Goal: Go to known website: Access a specific website the user already knows

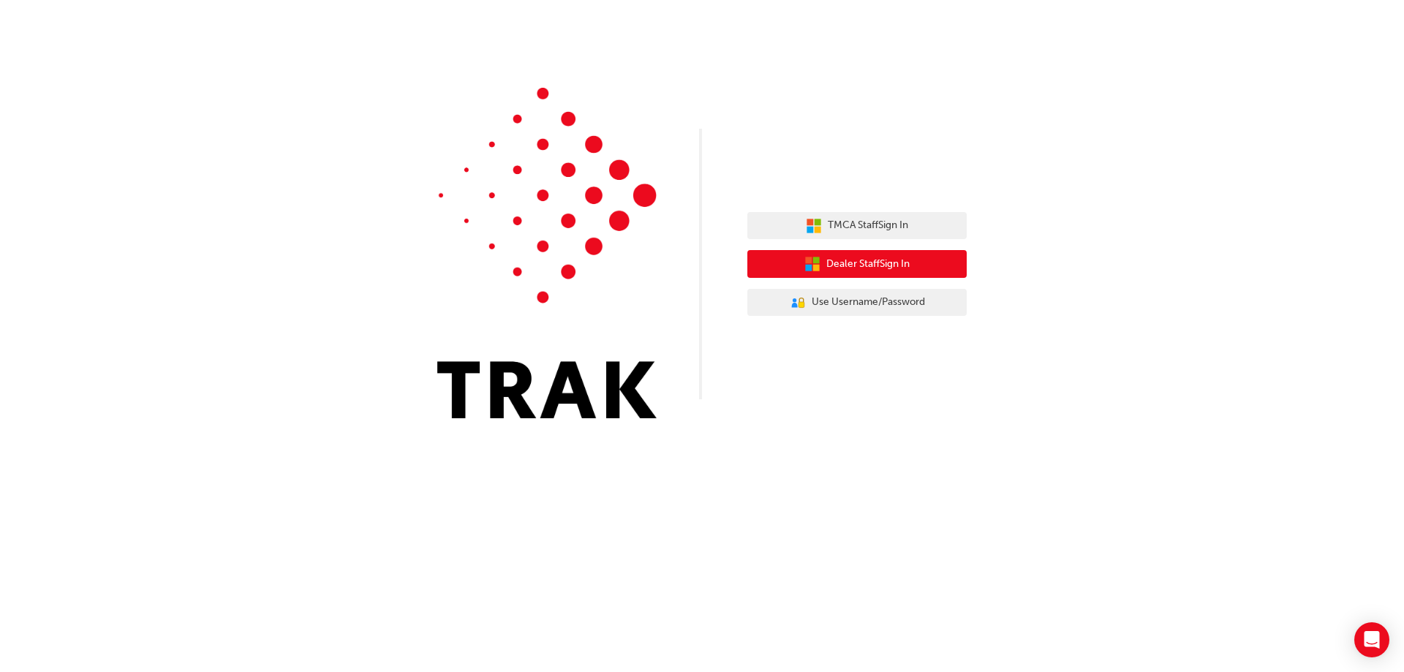
click at [865, 254] on button "Dealer Staff Sign In" at bounding box center [856, 264] width 219 height 28
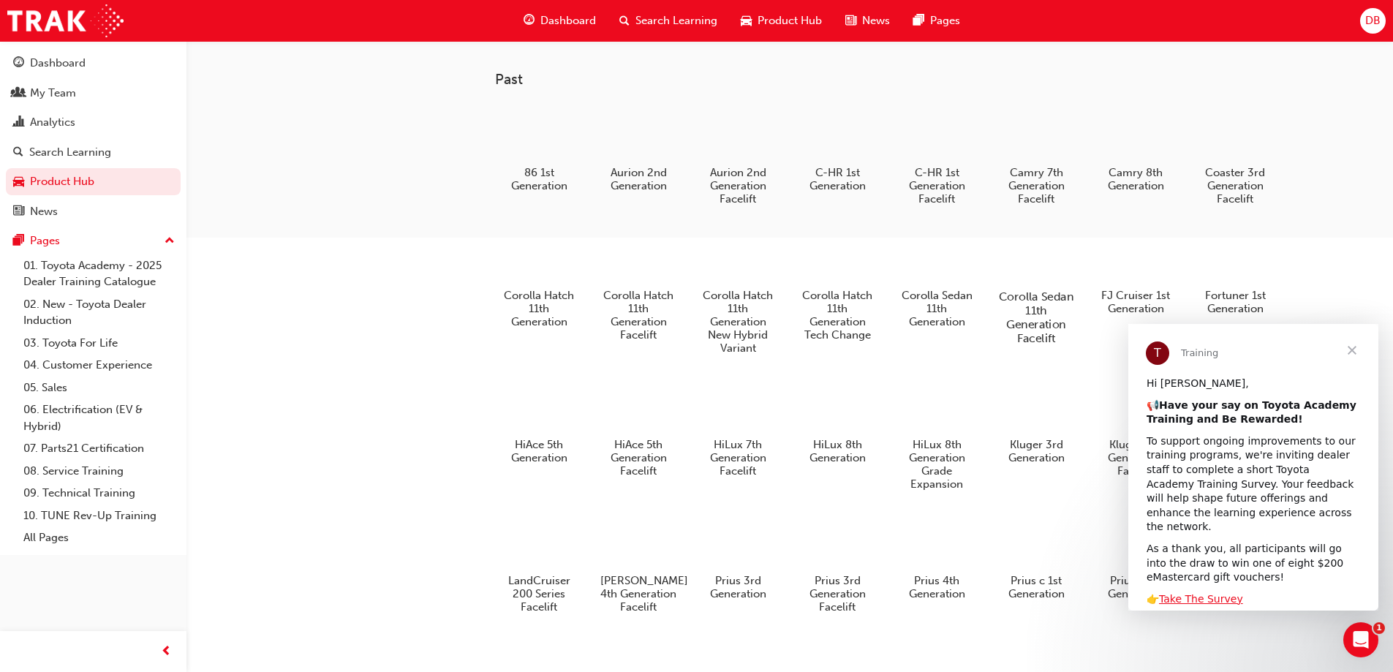
scroll to position [439, 0]
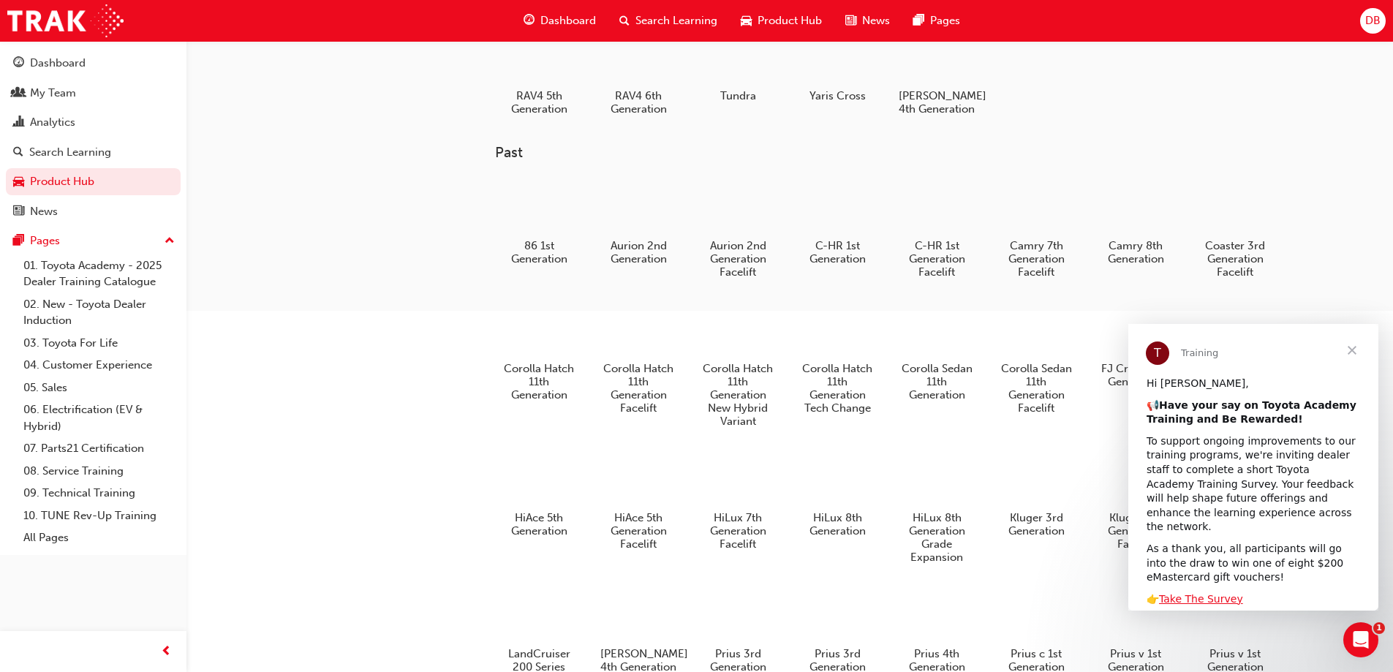
click at [1361, 346] on span "Close" at bounding box center [1352, 350] width 53 height 53
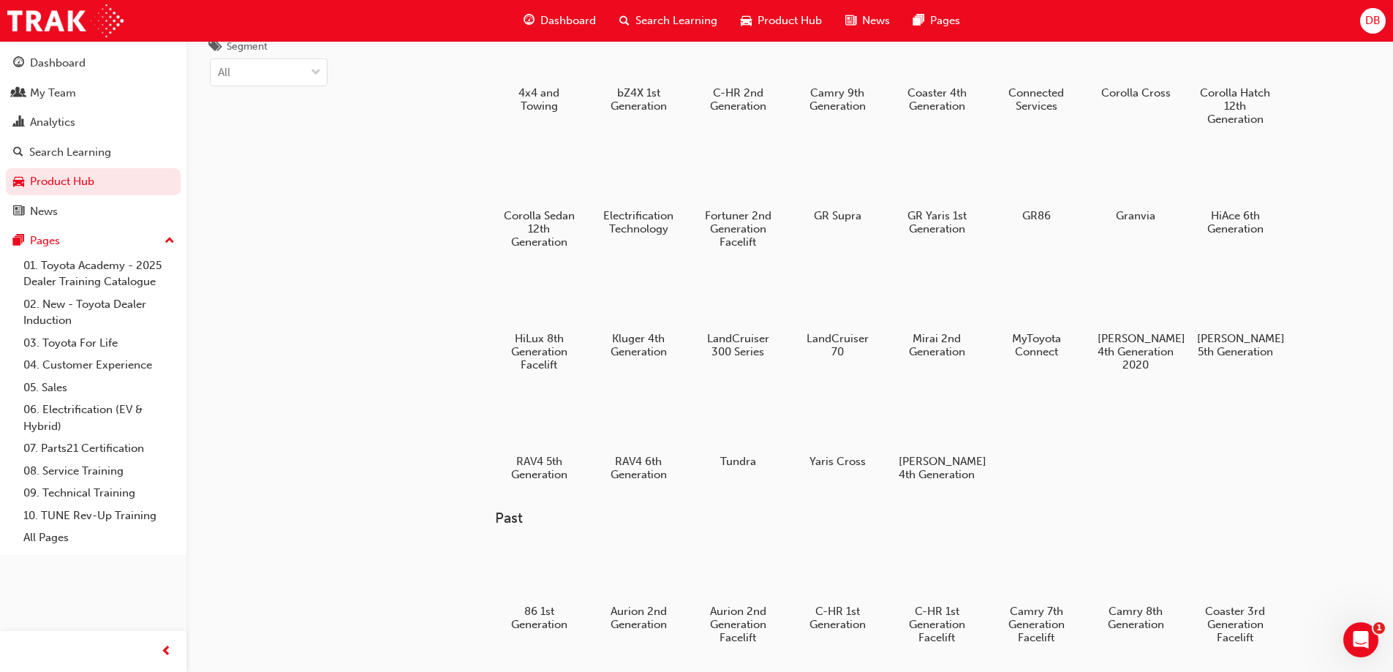
scroll to position [0, 0]
